Goal: Task Accomplishment & Management: Manage account settings

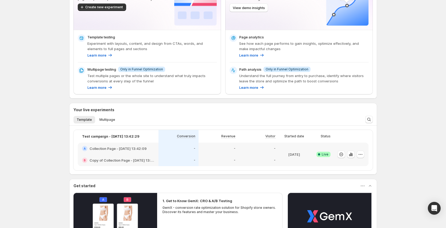
scroll to position [121, 0]
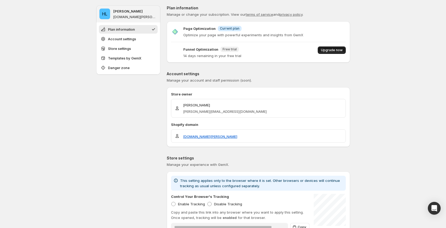
click at [336, 50] on span "Upgrade now" at bounding box center [332, 50] width 22 height 4
